Goal: Check status: Check status

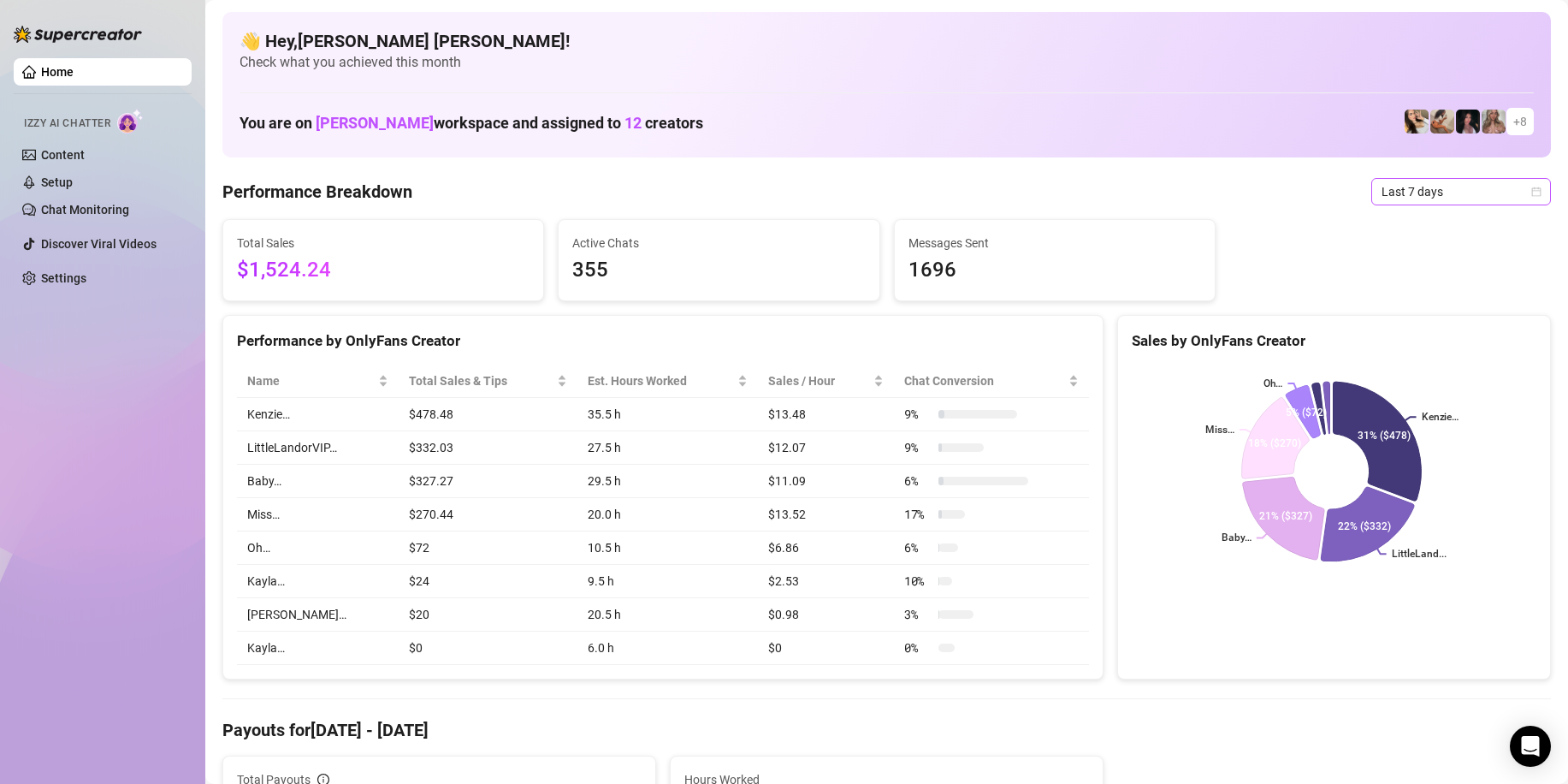
click at [1532, 196] on icon "calendar" at bounding box center [1537, 191] width 9 height 9
click at [1406, 332] on div "Custom date" at bounding box center [1447, 336] width 153 height 19
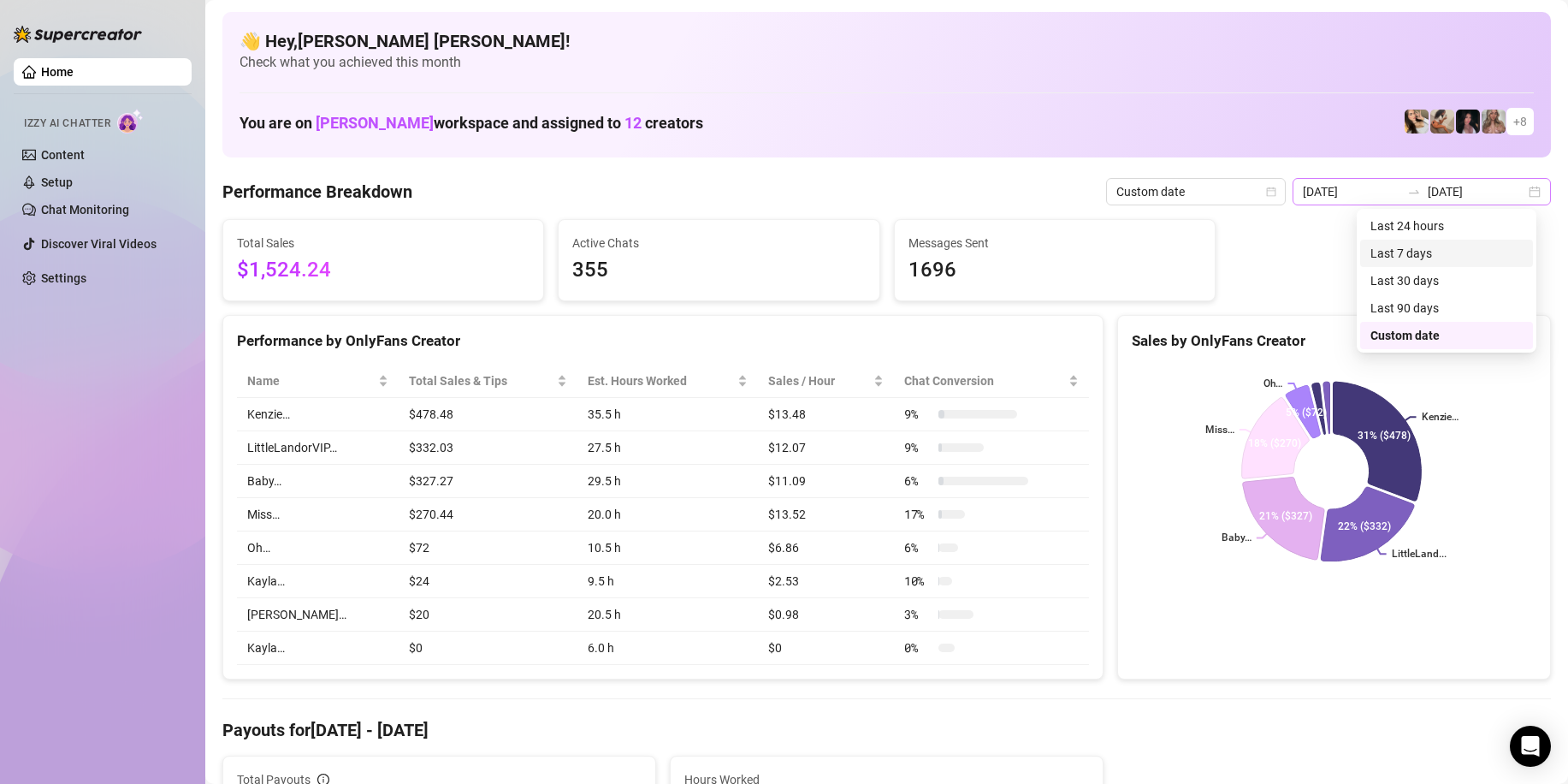
click at [1522, 191] on div "[DATE] [DATE]" at bounding box center [1422, 191] width 259 height 27
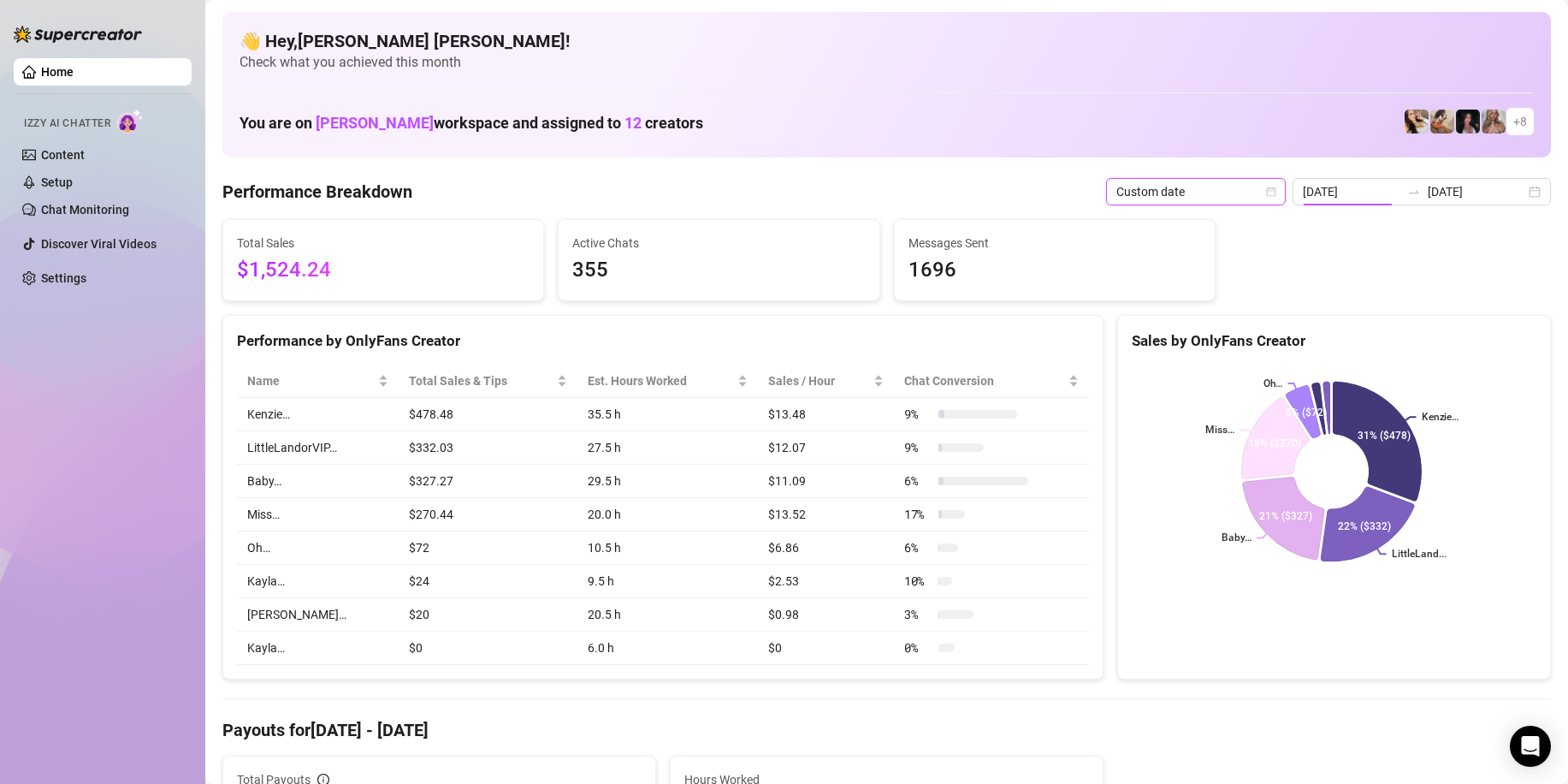
click at [939, 209] on div "14" at bounding box center [939, 209] width 0 height 0
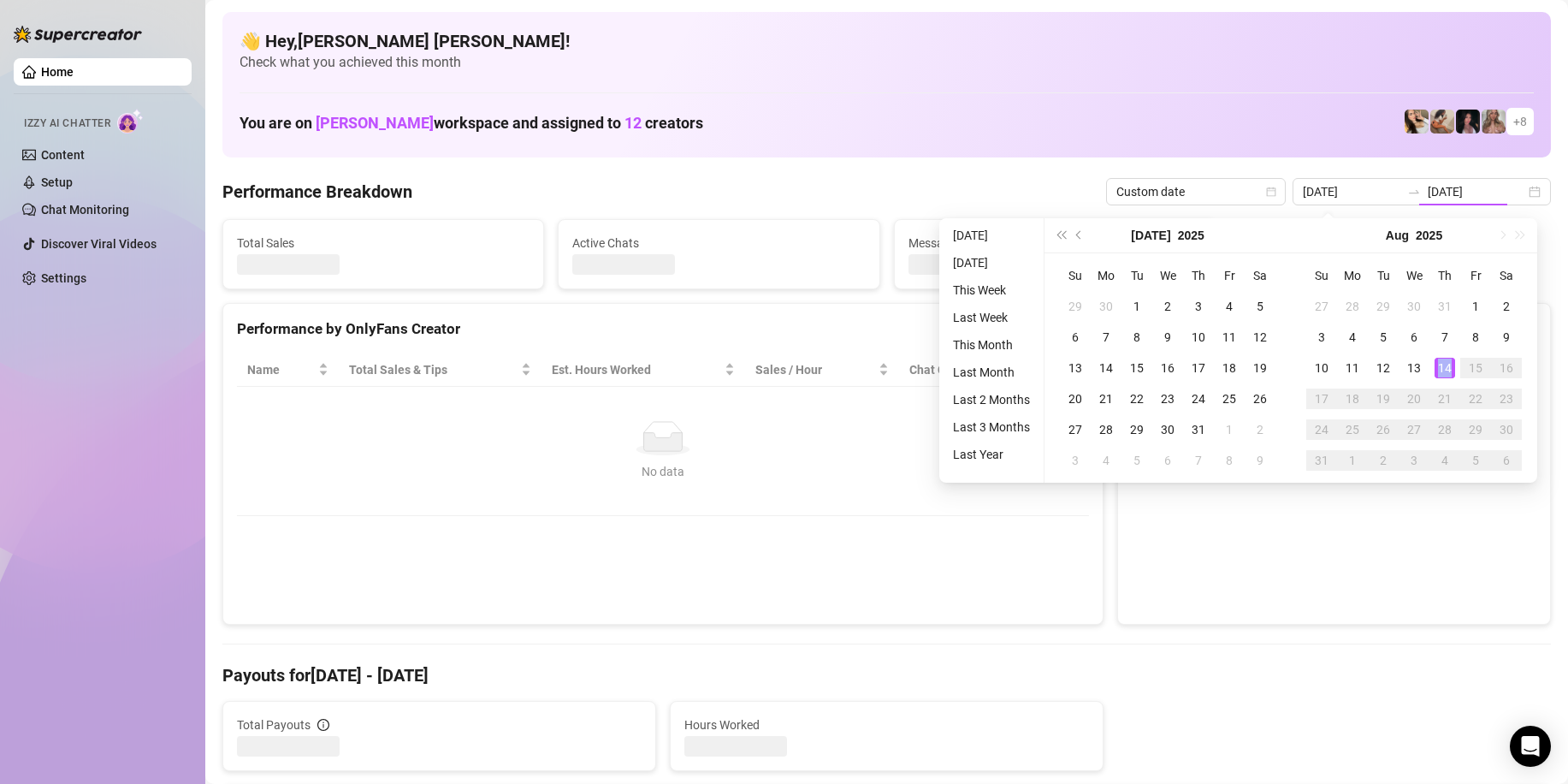
type input "[DATE]"
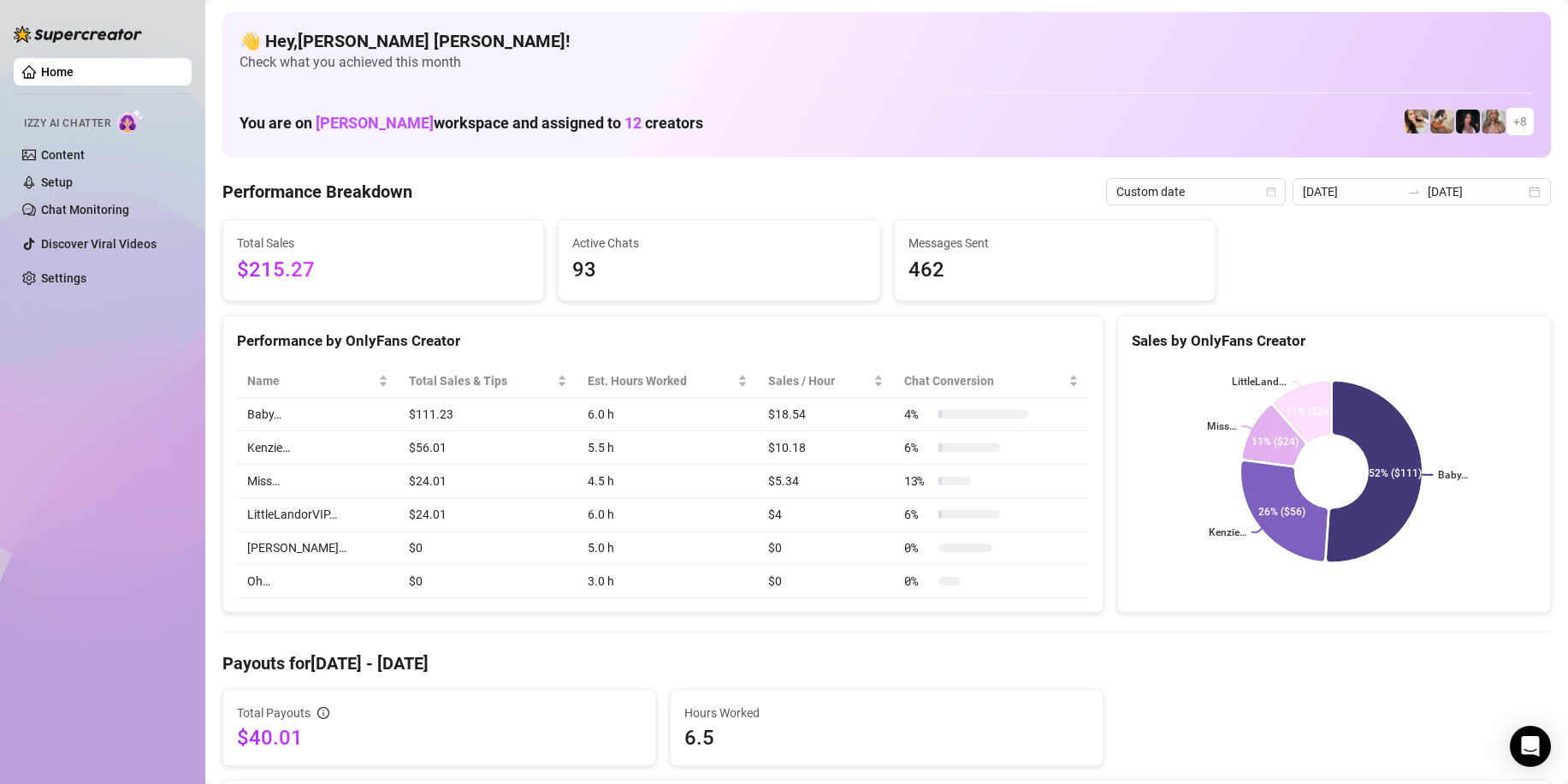
click at [660, 596] on td "3.0 h" at bounding box center [667, 581] width 180 height 33
click at [282, 608] on div "Name Total Sales & Tips Est. Hours Worked Sales / Hour Chat Conversion Baby… $1…" at bounding box center [664, 481] width 880 height 261
